Goal: Task Accomplishment & Management: Use online tool/utility

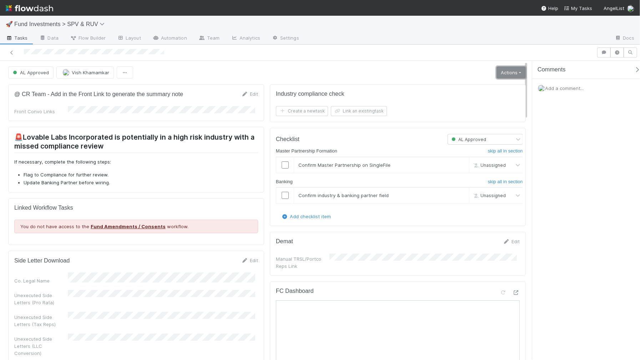
click at [497, 77] on link "Actions" at bounding box center [511, 72] width 29 height 12
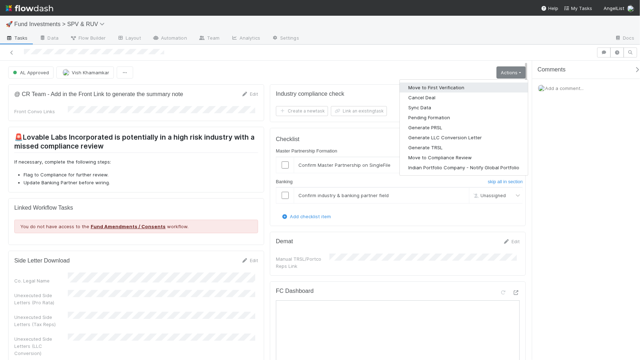
click at [458, 90] on button "Move to First Verification" at bounding box center [464, 87] width 128 height 10
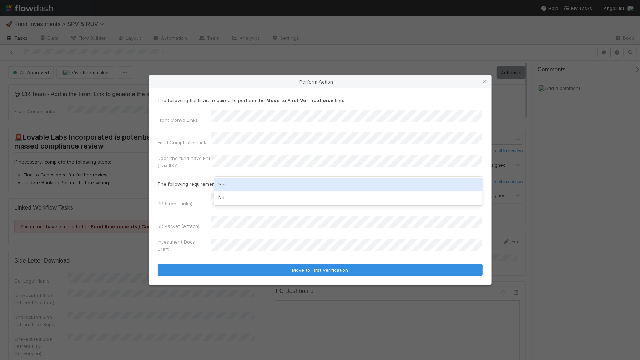
click at [253, 182] on div "Yes" at bounding box center [348, 184] width 269 height 13
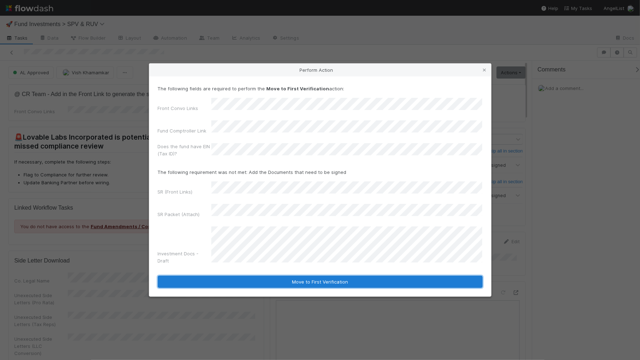
click at [288, 276] on button "Move to First Verification" at bounding box center [320, 282] width 325 height 12
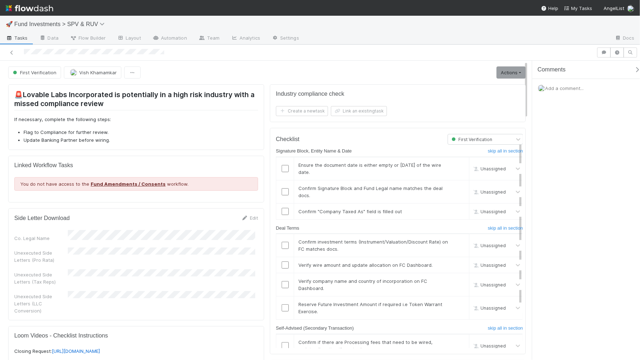
click at [501, 76] on link "Actions" at bounding box center [511, 72] width 29 height 12
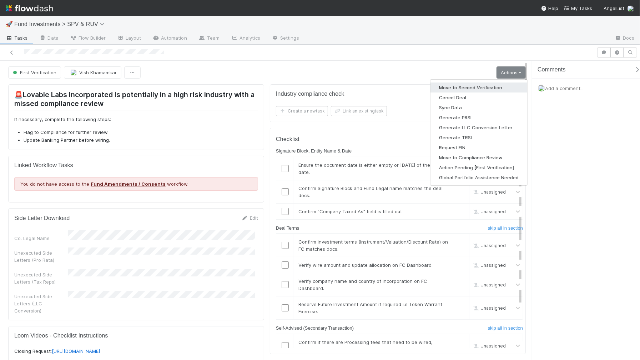
click at [489, 84] on button "Move to Second Verification" at bounding box center [479, 87] width 97 height 10
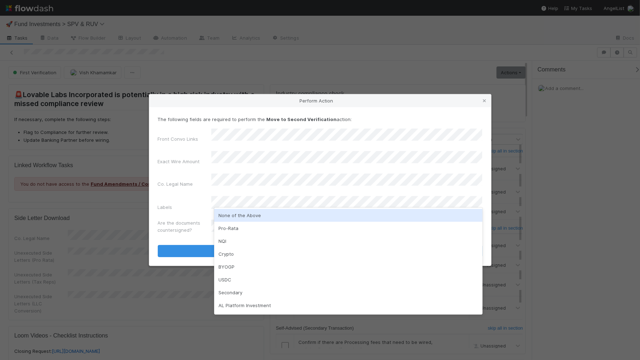
click at [236, 211] on div "None of the Above" at bounding box center [348, 215] width 269 height 13
click at [231, 225] on div "NQI" at bounding box center [348, 228] width 269 height 13
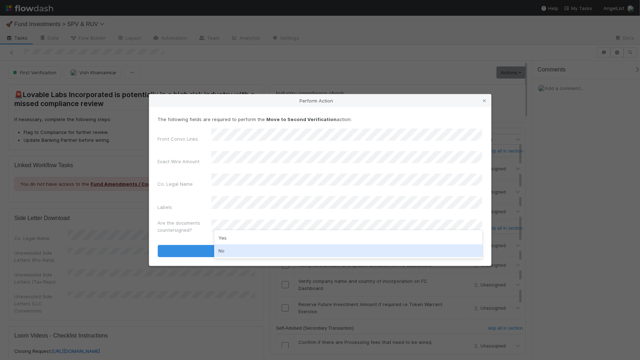
click at [240, 248] on div "No" at bounding box center [348, 250] width 269 height 13
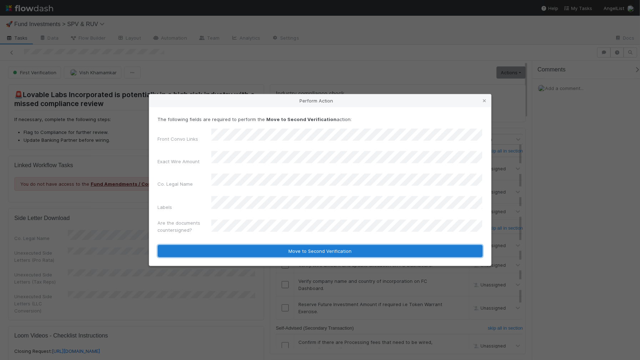
click at [240, 245] on button "Move to Second Verification" at bounding box center [320, 251] width 325 height 12
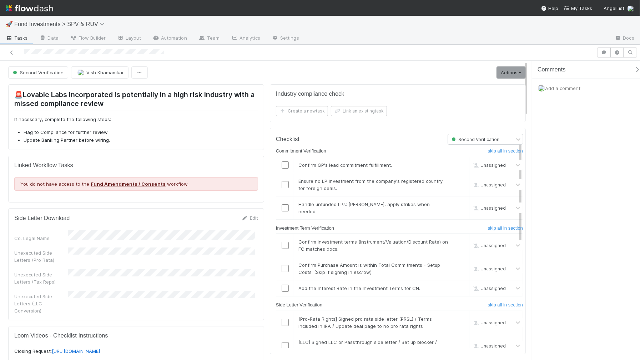
click at [500, 77] on link "Actions" at bounding box center [511, 72] width 29 height 12
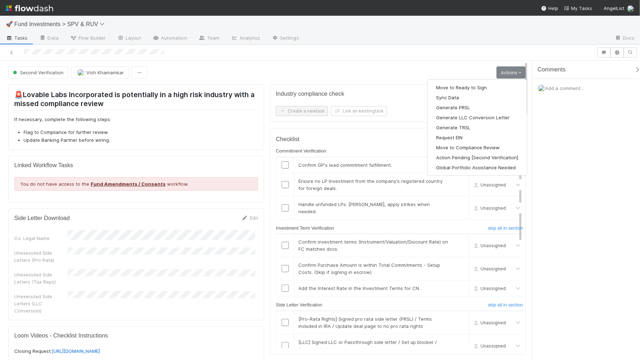
drag, startPoint x: 326, startPoint y: 82, endPoint x: 289, endPoint y: 106, distance: 44.3
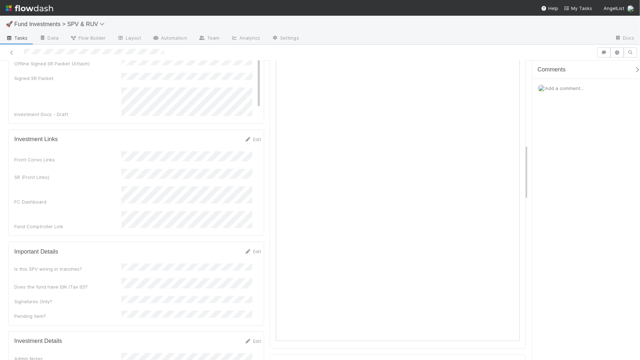
scroll to position [652, 0]
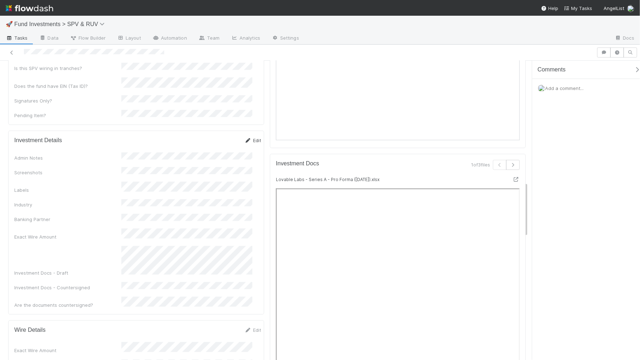
click at [245, 138] on icon at bounding box center [248, 140] width 7 height 5
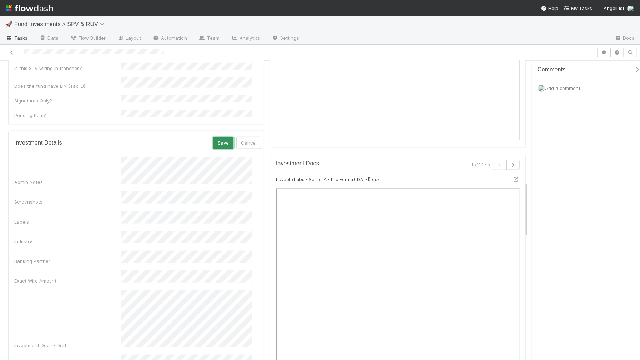
click at [217, 137] on button "Save" at bounding box center [223, 143] width 20 height 12
click at [219, 137] on button "Save" at bounding box center [223, 143] width 20 height 12
click at [262, 133] on div "🚨Lovable Labs Incorporated is potentially in a high risk industry with a missed…" at bounding box center [136, 279] width 262 height 1701
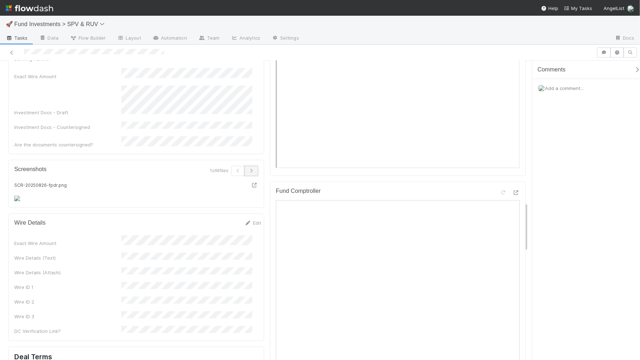
click at [251, 169] on icon "button" at bounding box center [251, 171] width 7 height 4
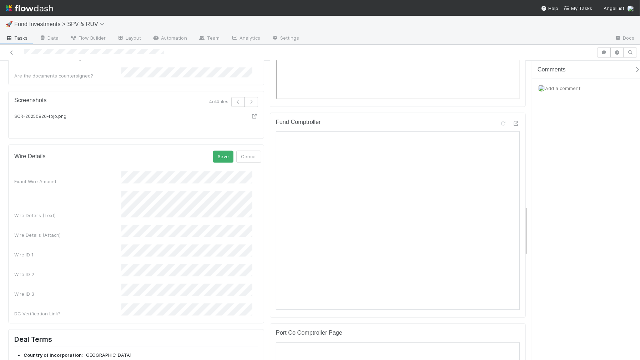
scroll to position [859, 0]
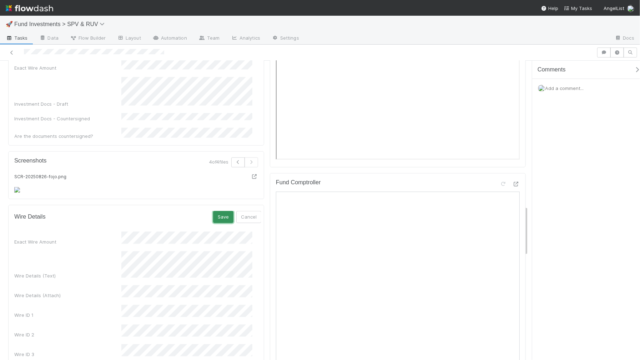
click at [216, 223] on button "Save" at bounding box center [223, 217] width 20 height 12
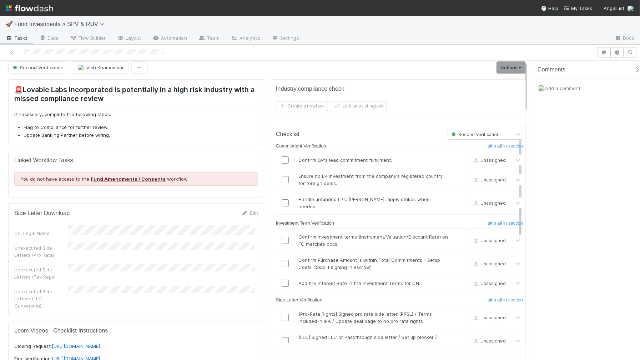
scroll to position [0, 0]
